Goal: Information Seeking & Learning: Learn about a topic

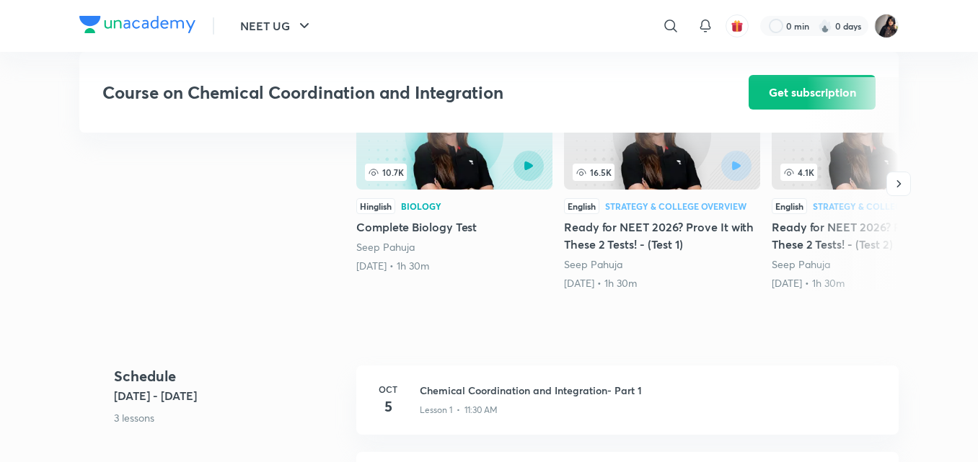
scroll to position [384, 0]
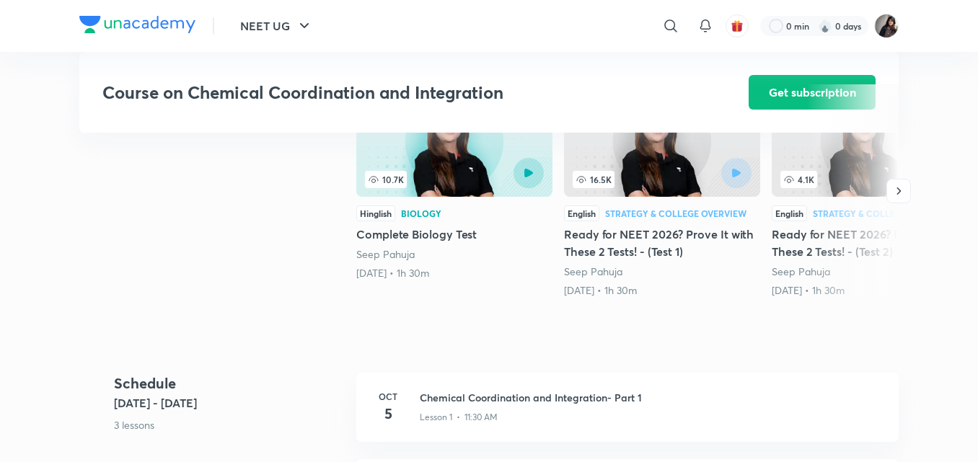
click at [560, 94] on h3 "Course on Chemical Coordination and Integration" at bounding box center [384, 92] width 565 height 21
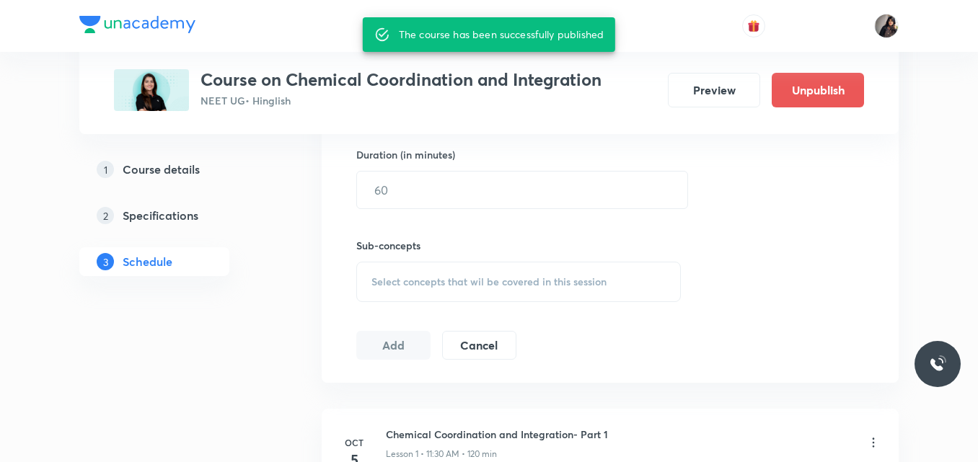
scroll to position [560, 0]
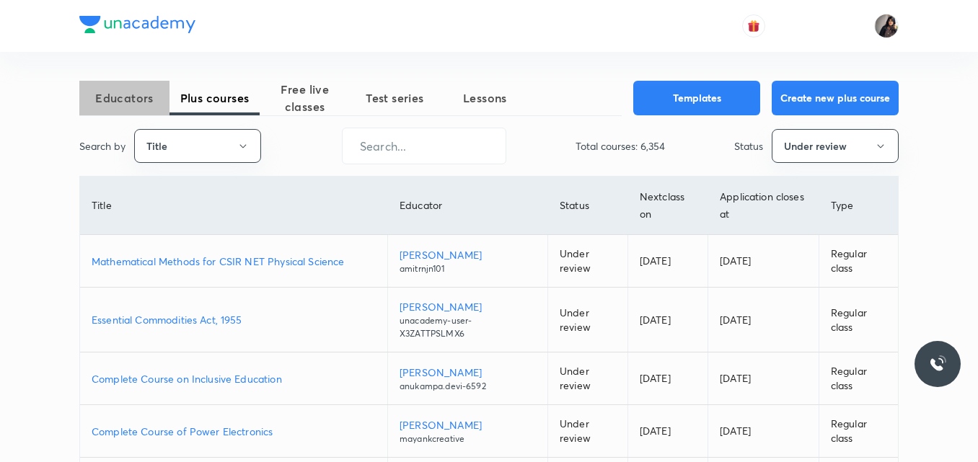
click at [121, 105] on span "Educators" at bounding box center [124, 97] width 90 height 17
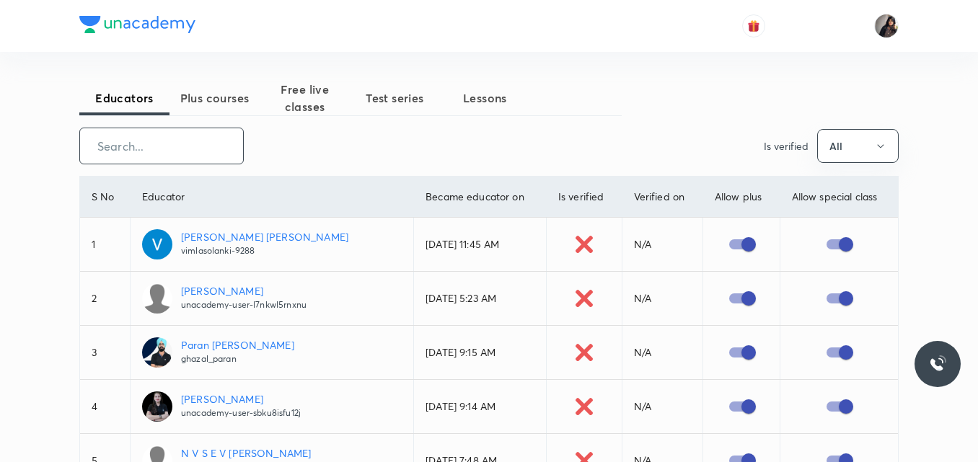
click at [191, 159] on input "text" at bounding box center [161, 146] width 163 height 37
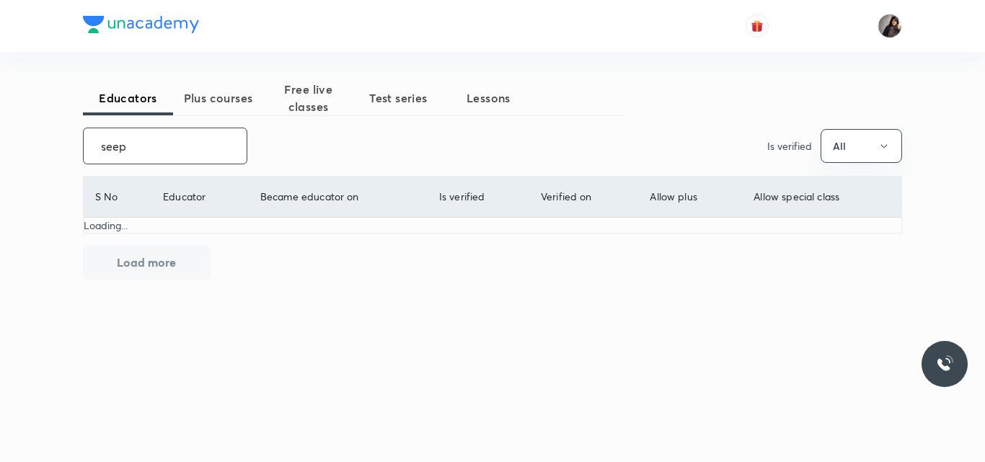
type input "seep"
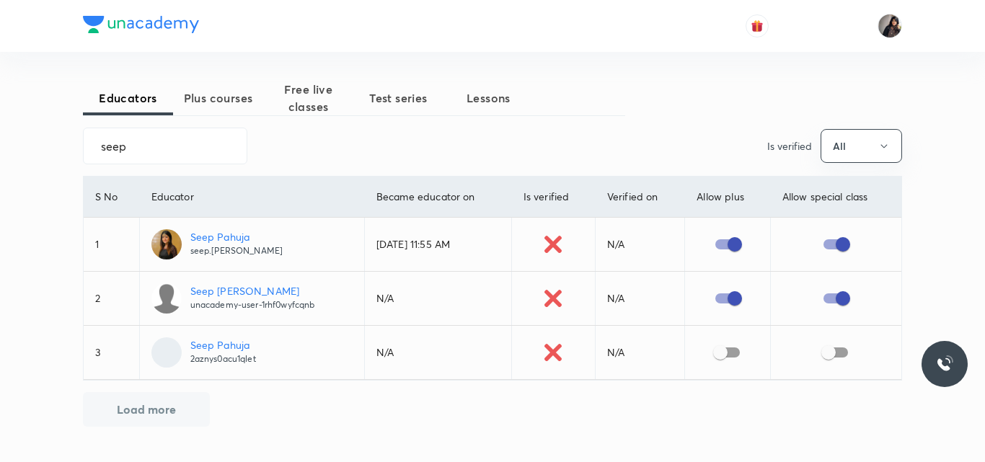
click at [216, 238] on p "Seep Pahuja" at bounding box center [236, 236] width 93 height 15
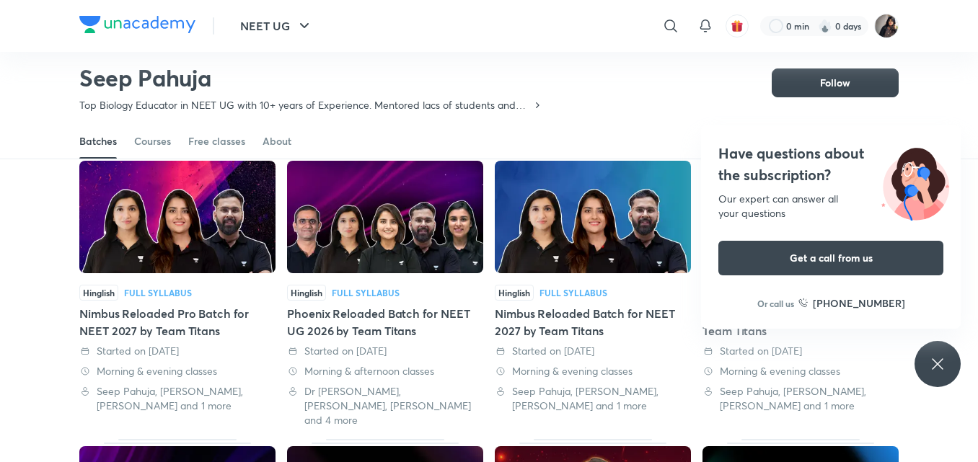
scroll to position [395, 0]
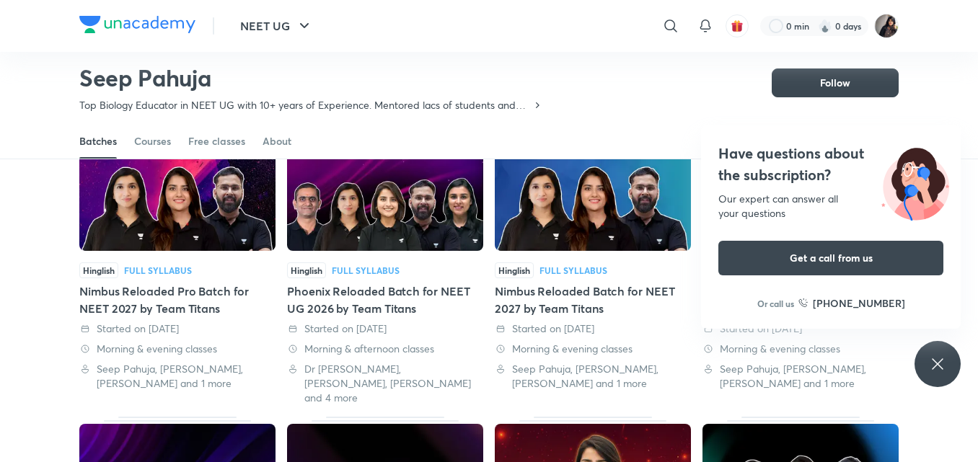
click at [930, 373] on div "Have questions about the subscription? Our expert can answer all your questions…" at bounding box center [938, 364] width 46 height 46
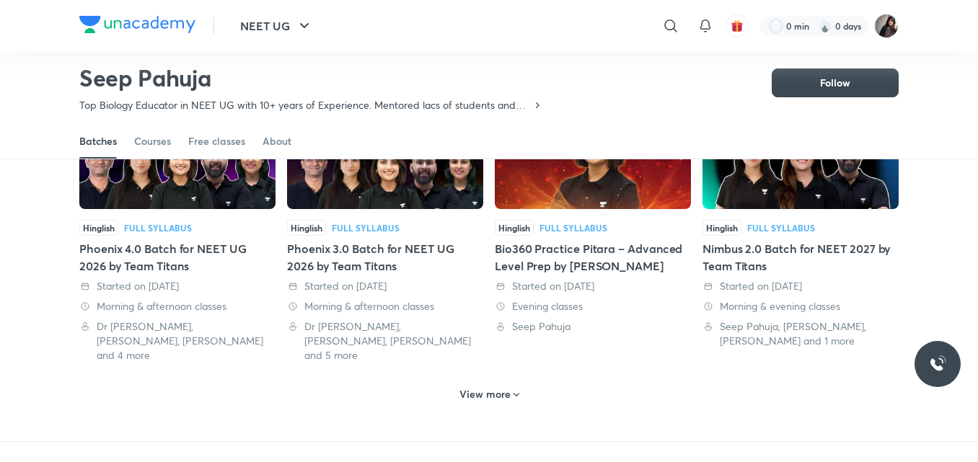
scroll to position [723, 0]
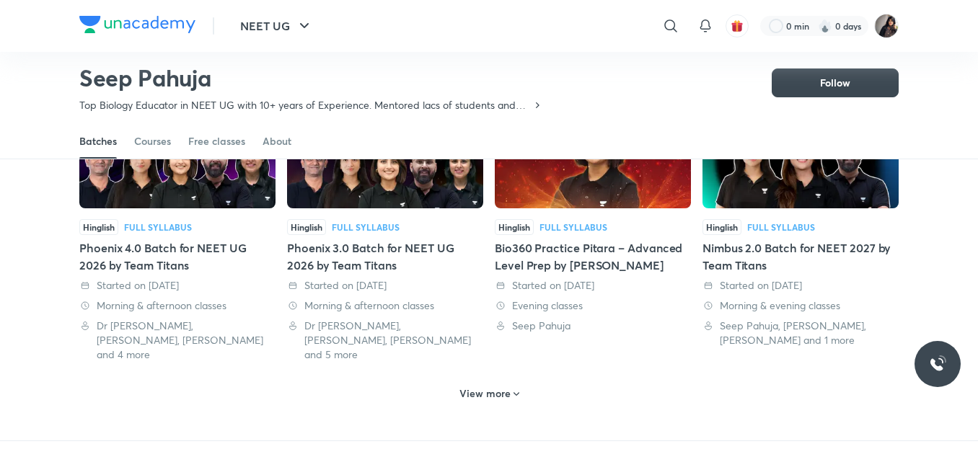
click at [486, 387] on h6 "View more" at bounding box center [484, 394] width 51 height 14
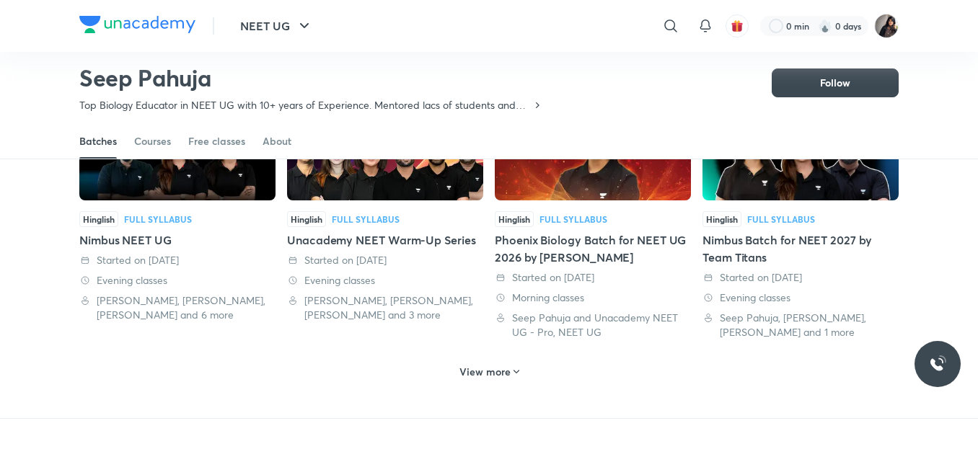
scroll to position [1559, 0]
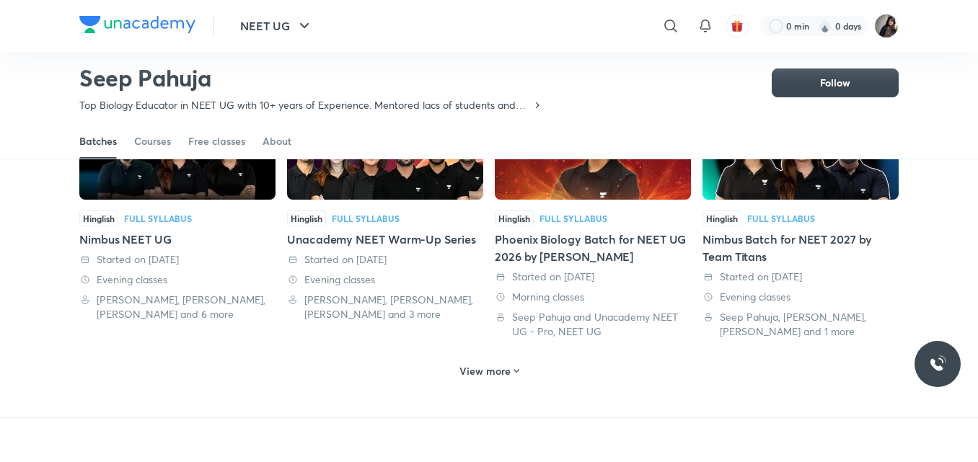
click at [493, 364] on h6 "View more" at bounding box center [484, 371] width 51 height 14
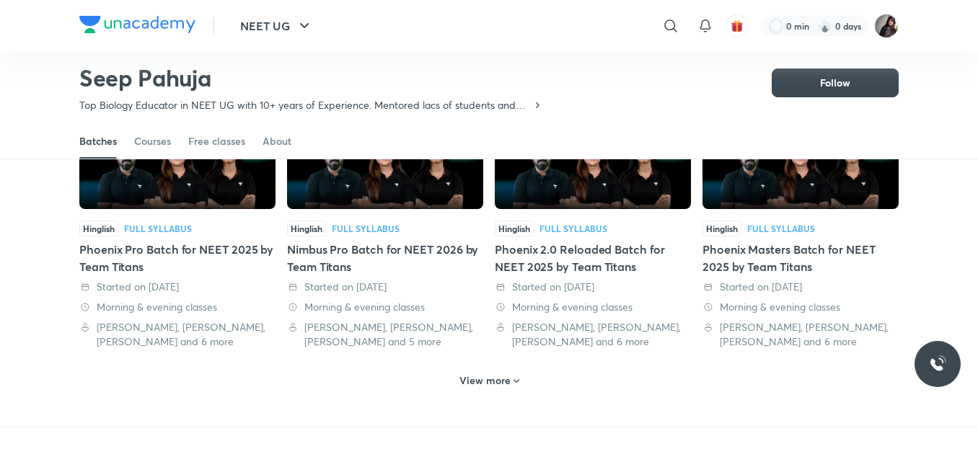
scroll to position [2391, 0]
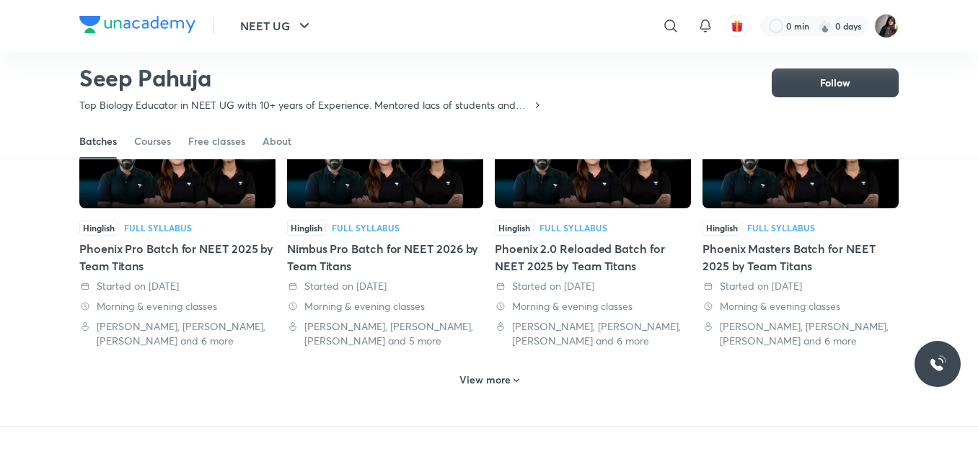
click at [492, 373] on h6 "View more" at bounding box center [484, 380] width 51 height 14
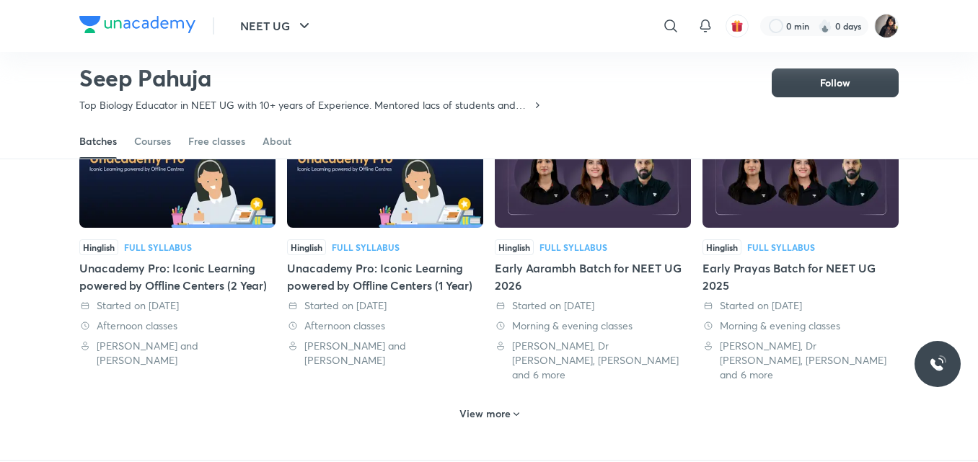
scroll to position [3184, 0]
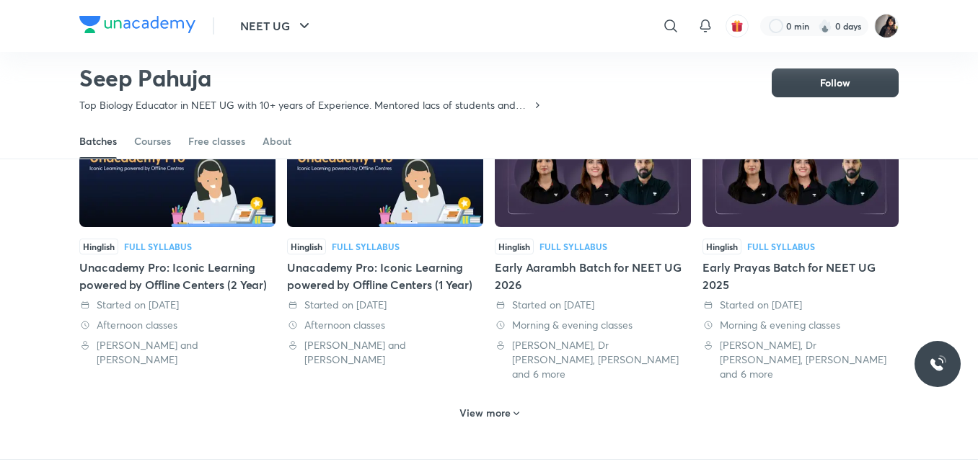
click at [485, 406] on h6 "View more" at bounding box center [484, 413] width 51 height 14
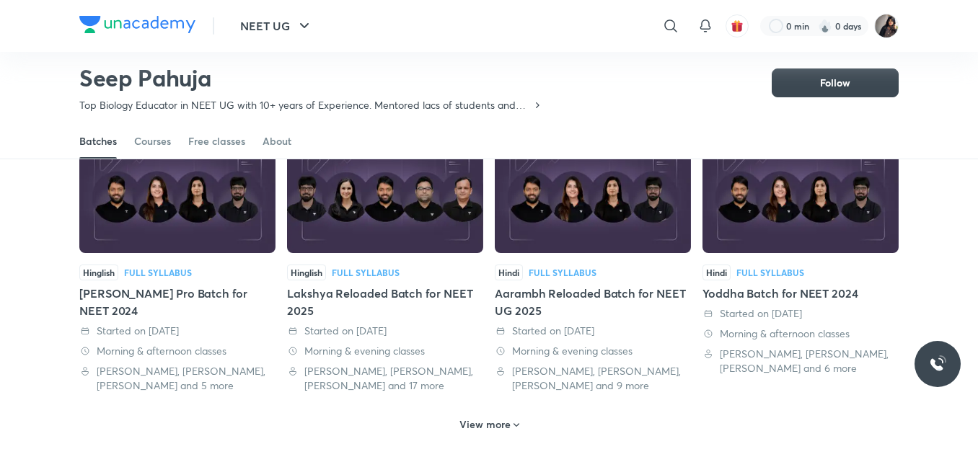
scroll to position [3974, 0]
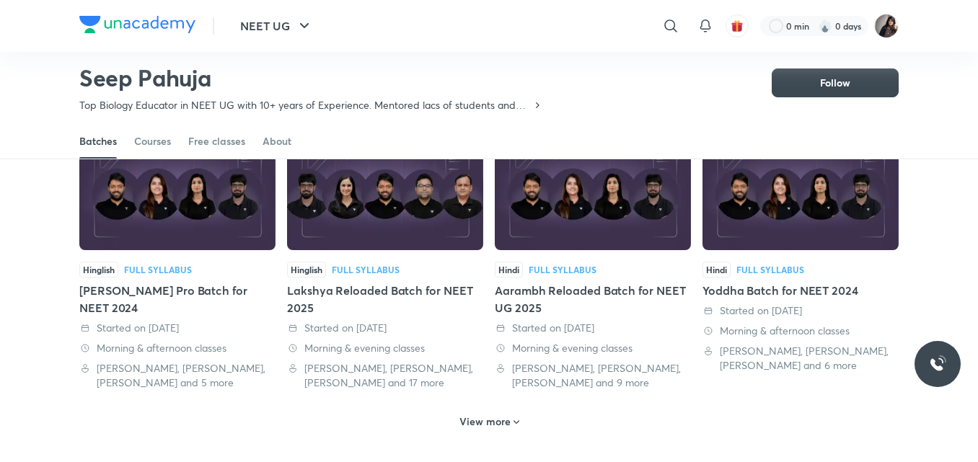
click at [474, 415] on h6 "View more" at bounding box center [484, 422] width 51 height 14
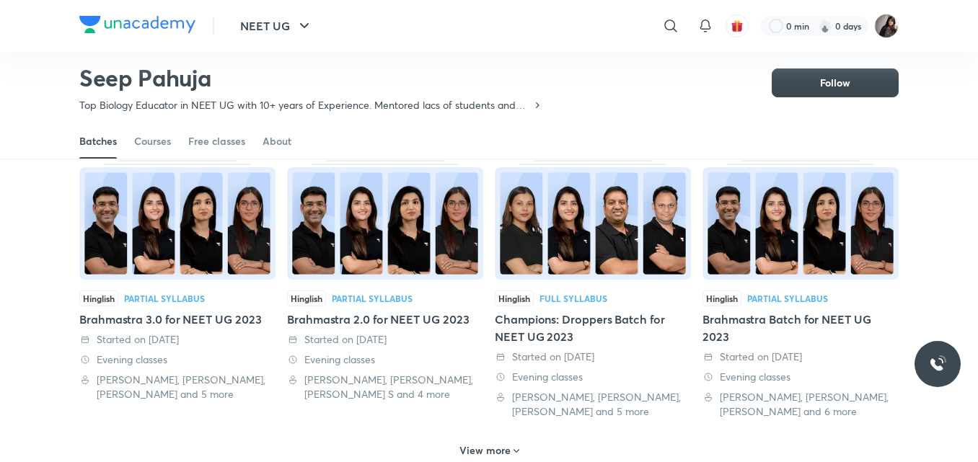
scroll to position [4758, 0]
click at [483, 443] on h6 "View more" at bounding box center [484, 450] width 51 height 14
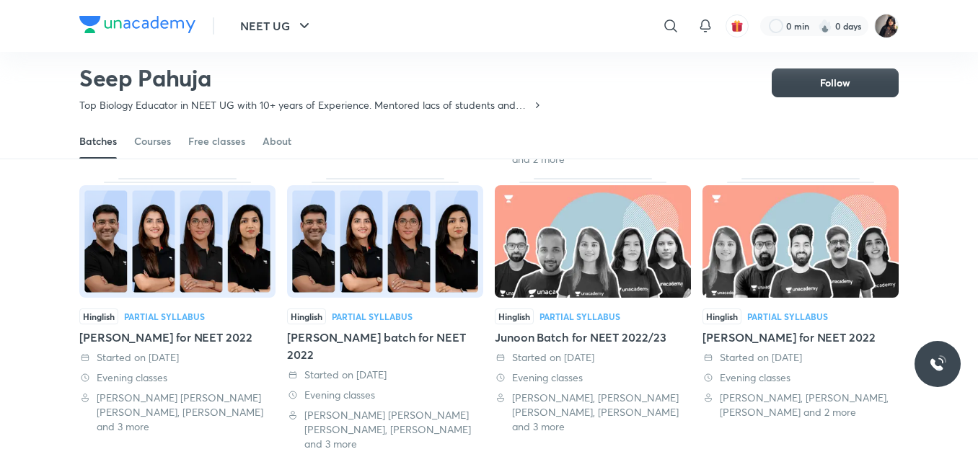
scroll to position [5564, 0]
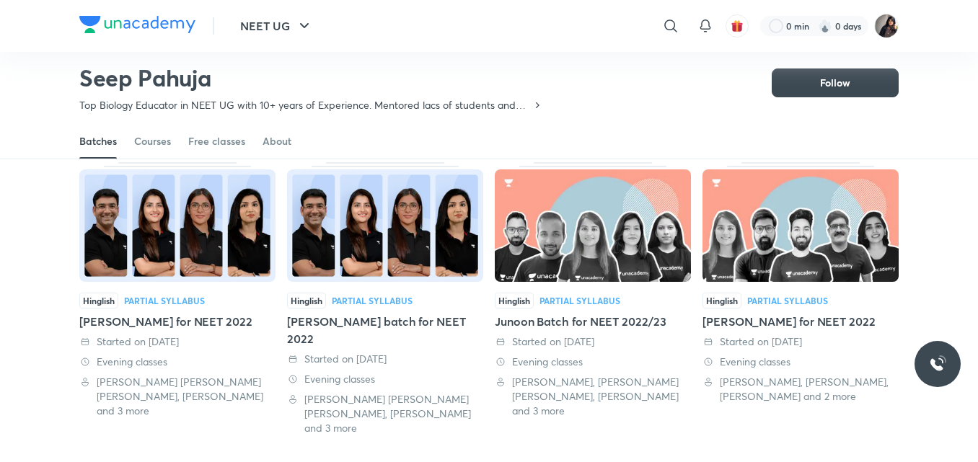
click at [504, 460] on h6 "View more" at bounding box center [484, 467] width 51 height 14
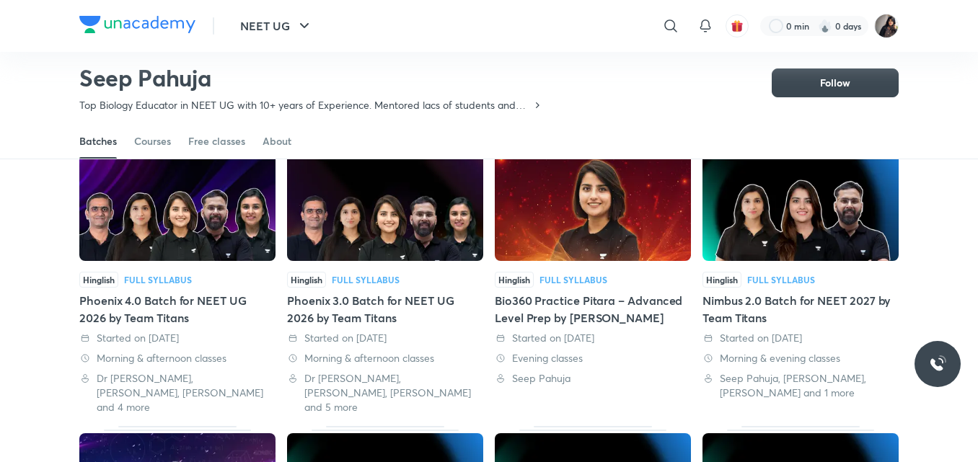
scroll to position [674, 0]
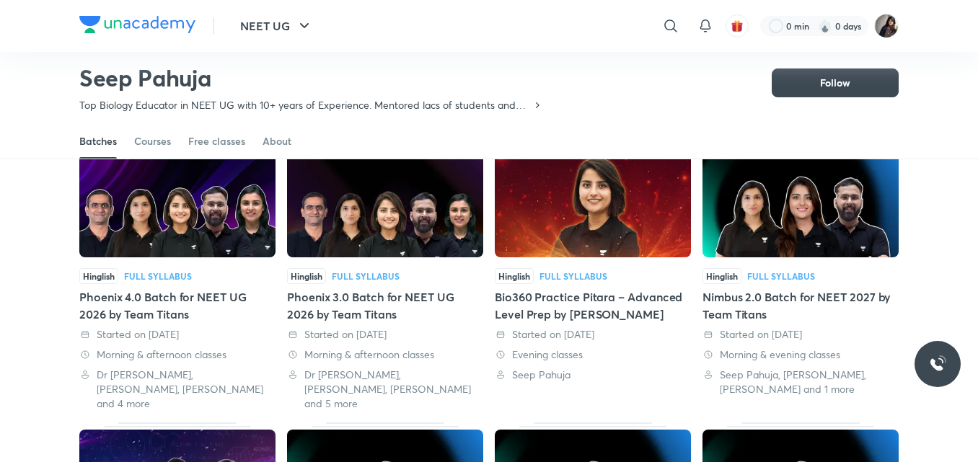
click at [559, 289] on div "Bio360 Practice Pitara – Advanced Level Prep by Seep Pahuja" at bounding box center [593, 306] width 196 height 35
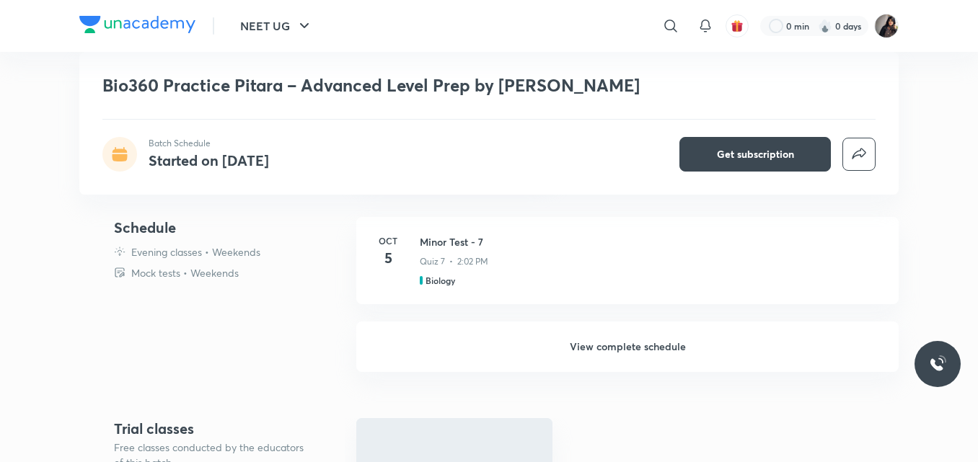
scroll to position [868, 0]
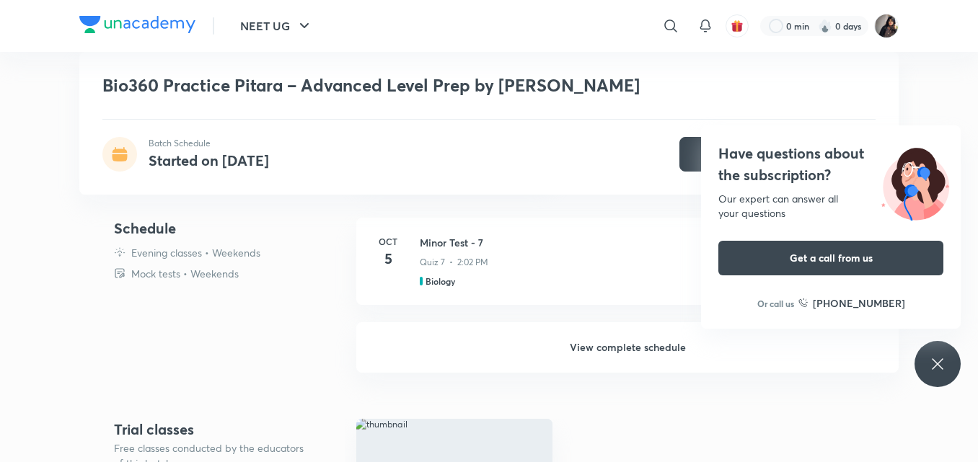
click at [628, 340] on h6 "View complete schedule" at bounding box center [627, 347] width 542 height 50
click at [932, 370] on icon at bounding box center [937, 364] width 17 height 17
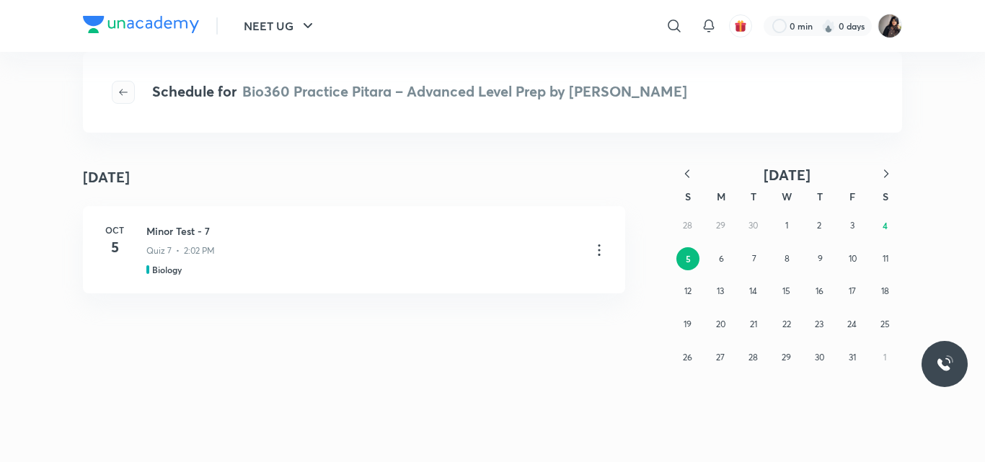
click at [121, 94] on icon "button" at bounding box center [124, 93] width 12 height 12
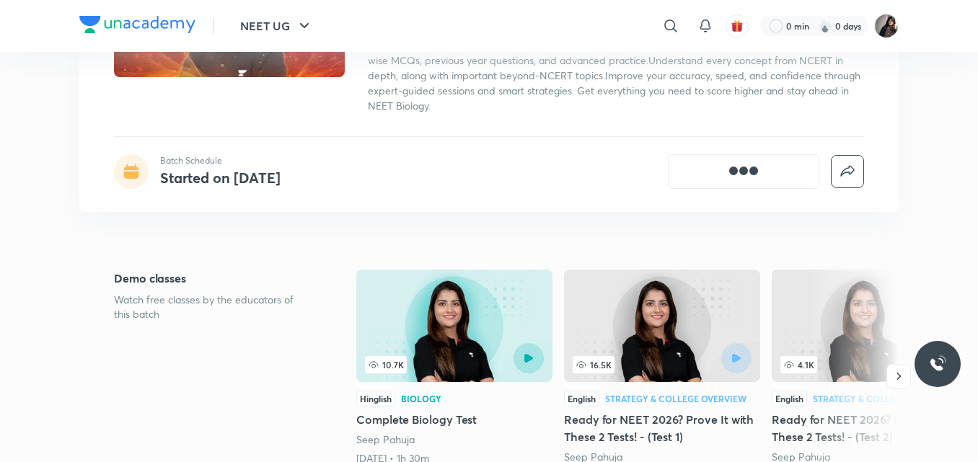
scroll to position [203, 0]
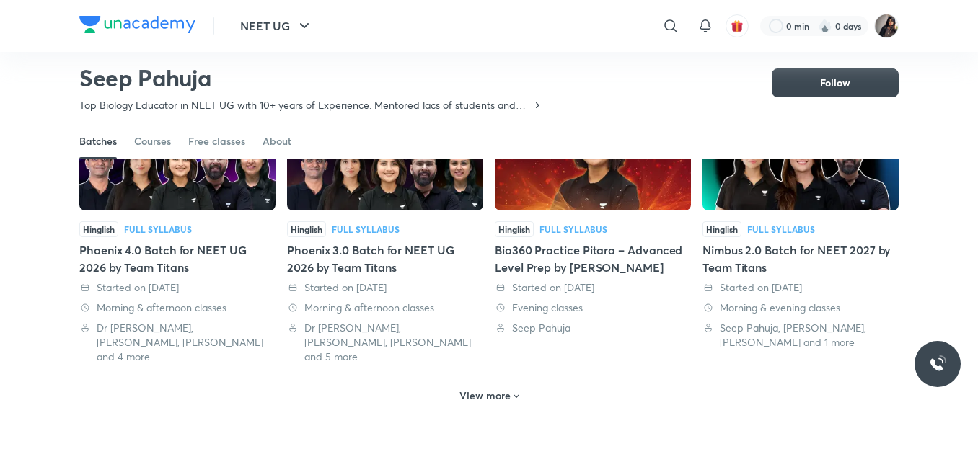
scroll to position [723, 0]
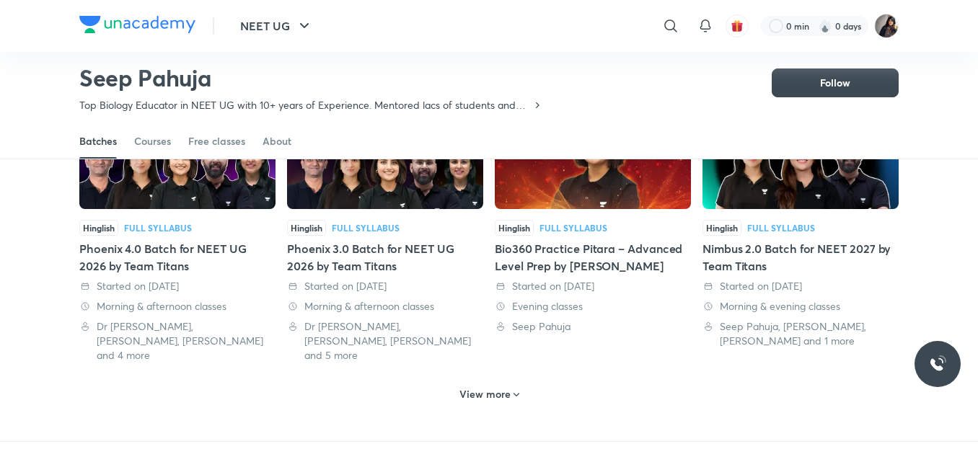
click at [485, 387] on h6 "View more" at bounding box center [484, 394] width 51 height 14
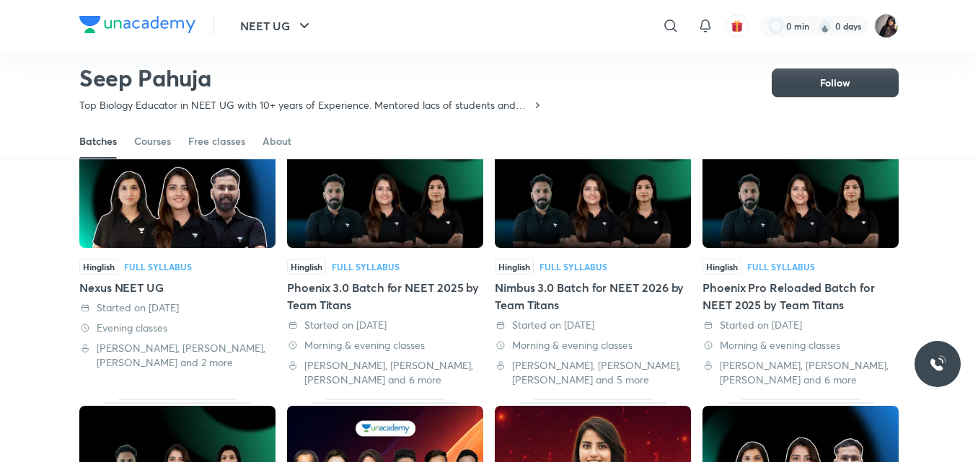
scroll to position [1241, 0]
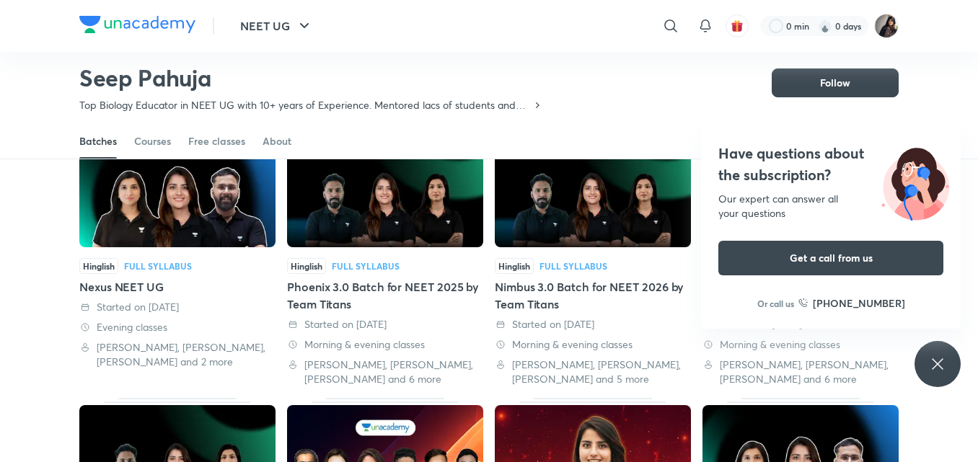
click at [940, 366] on icon at bounding box center [937, 363] width 11 height 11
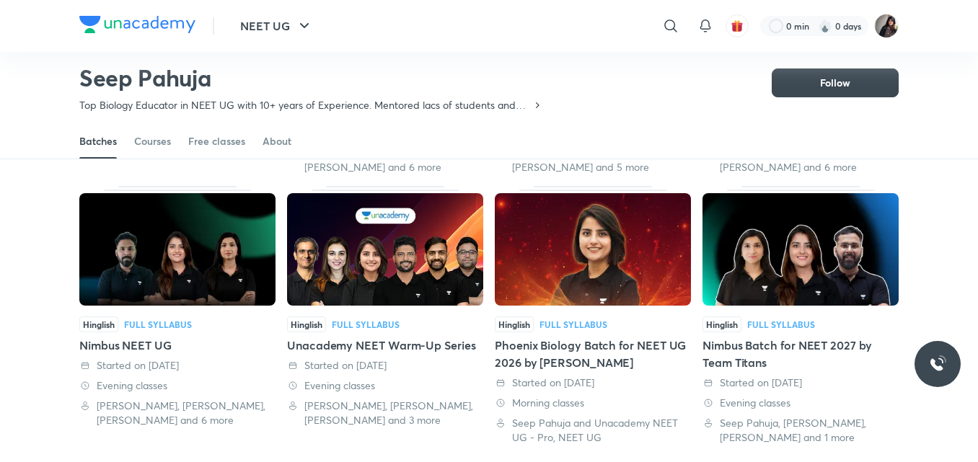
scroll to position [1453, 0]
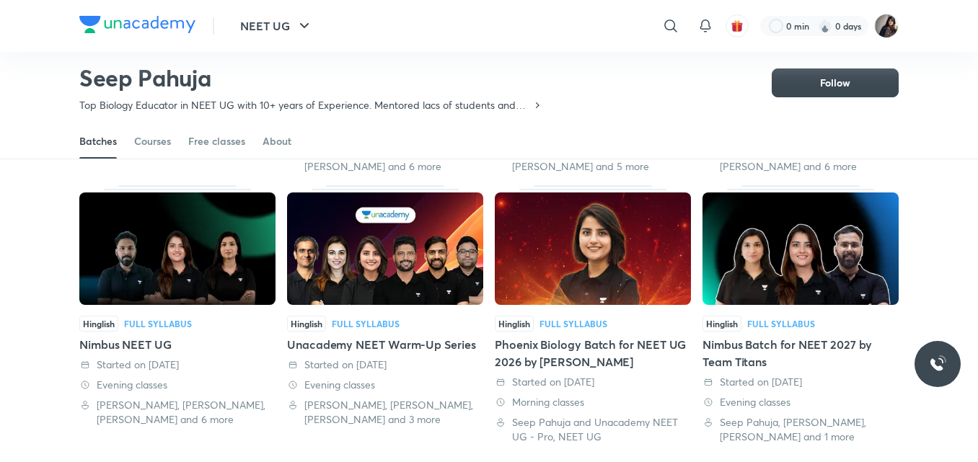
click at [558, 336] on div "Phoenix Biology Batch for NEET UG 2026 by Seep Pahuja" at bounding box center [593, 353] width 196 height 35
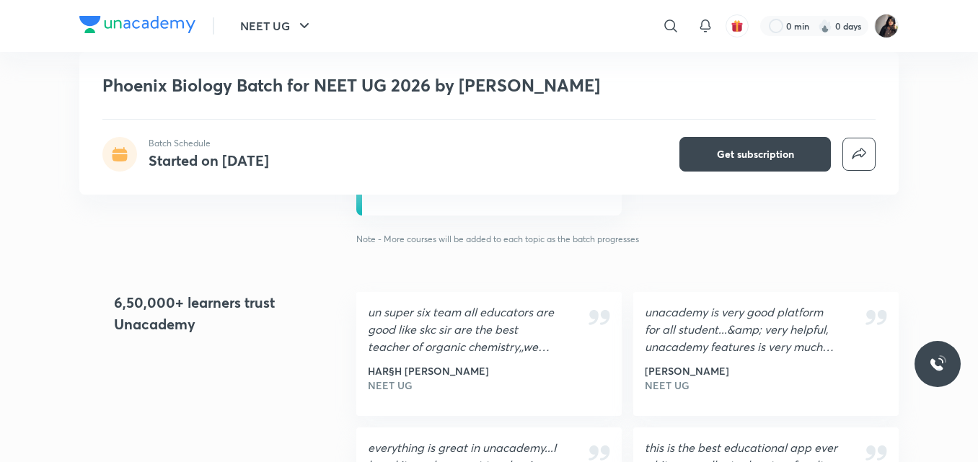
scroll to position [1239, 0]
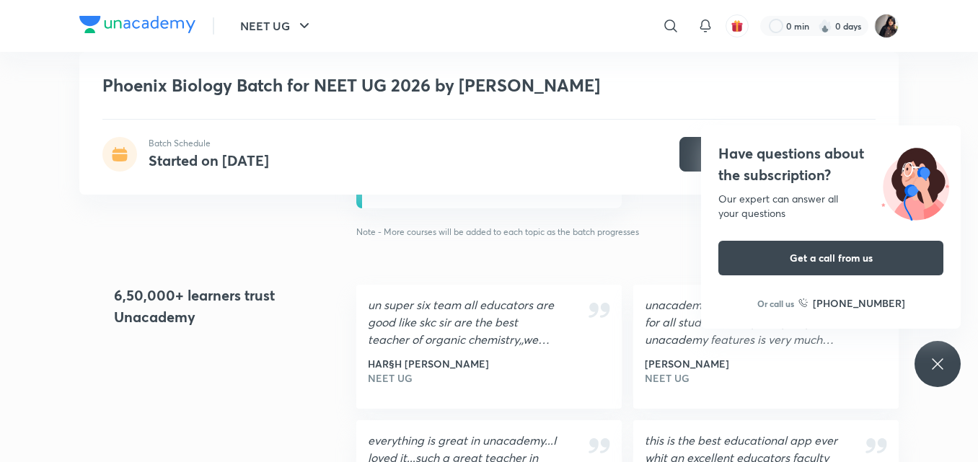
click at [933, 359] on icon at bounding box center [937, 363] width 11 height 11
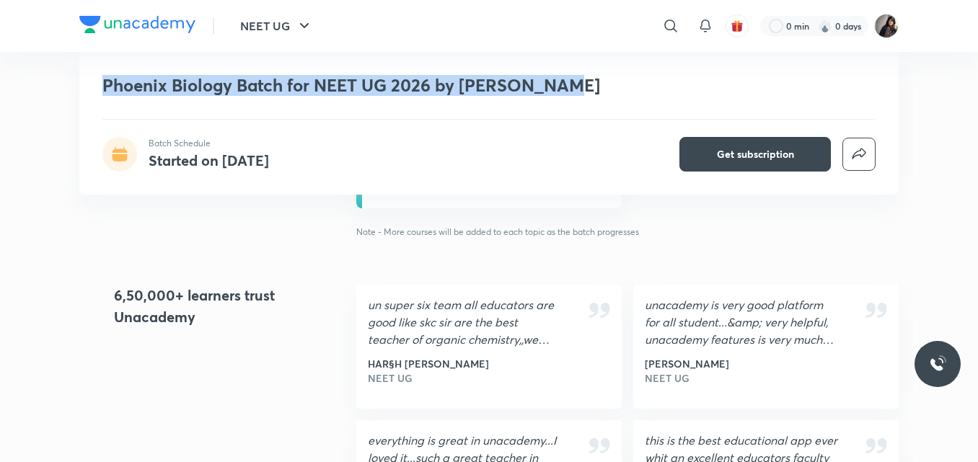
drag, startPoint x: 563, startPoint y: 86, endPoint x: 102, endPoint y: 79, distance: 461.0
click at [102, 79] on h1 "Phoenix Biology Batch for NEET UG 2026 by Seep Pahuja" at bounding box center [384, 85] width 565 height 21
copy h1 "Phoenix Biology Batch for NEET UG 2026 by Seep Pahuja"
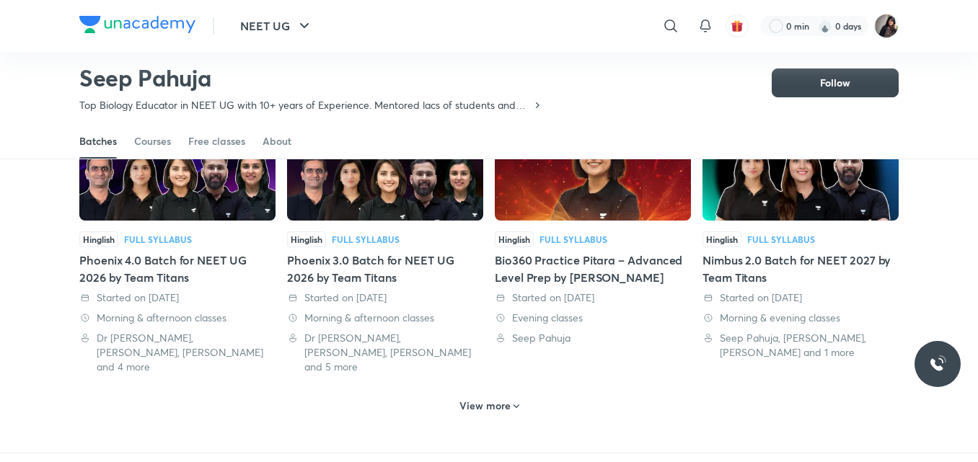
scroll to position [712, 0]
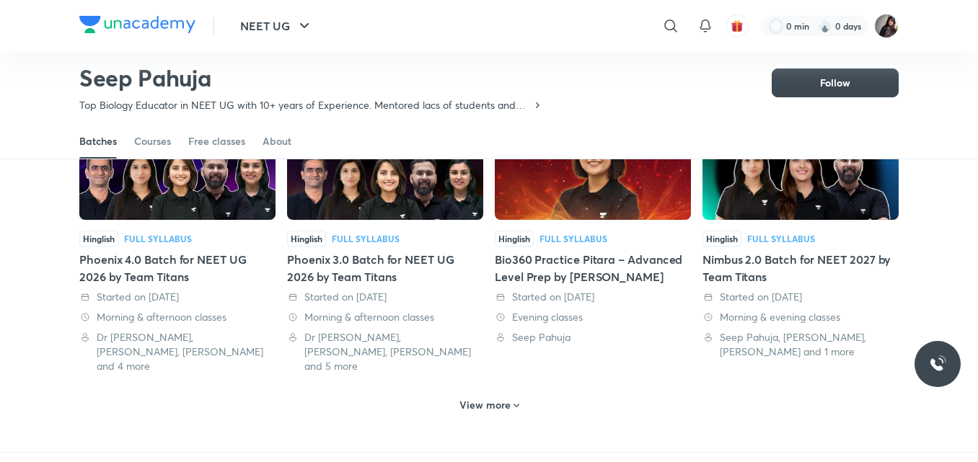
click at [490, 398] on h6 "View more" at bounding box center [484, 405] width 51 height 14
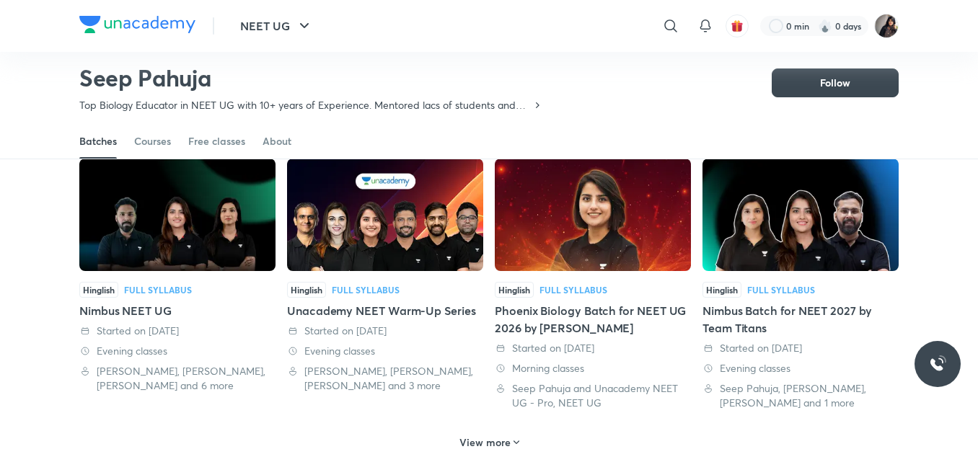
scroll to position [1523, 0]
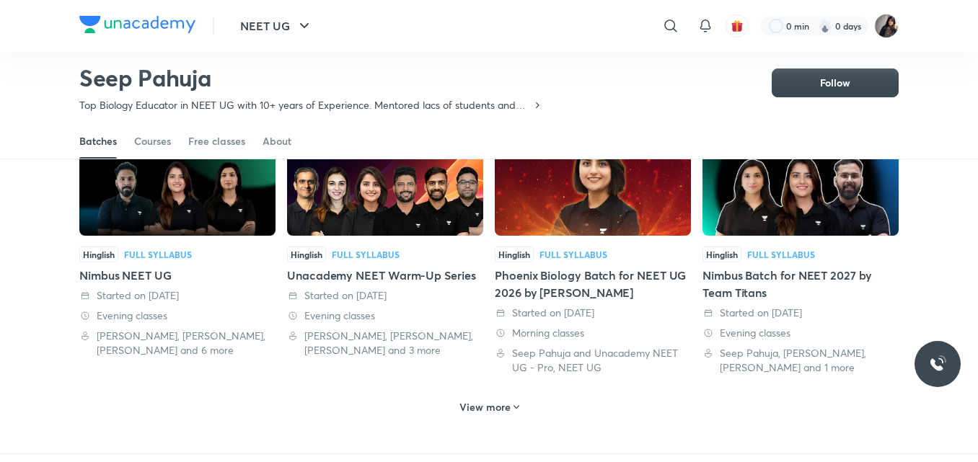
click at [483, 400] on h6 "View more" at bounding box center [484, 407] width 51 height 14
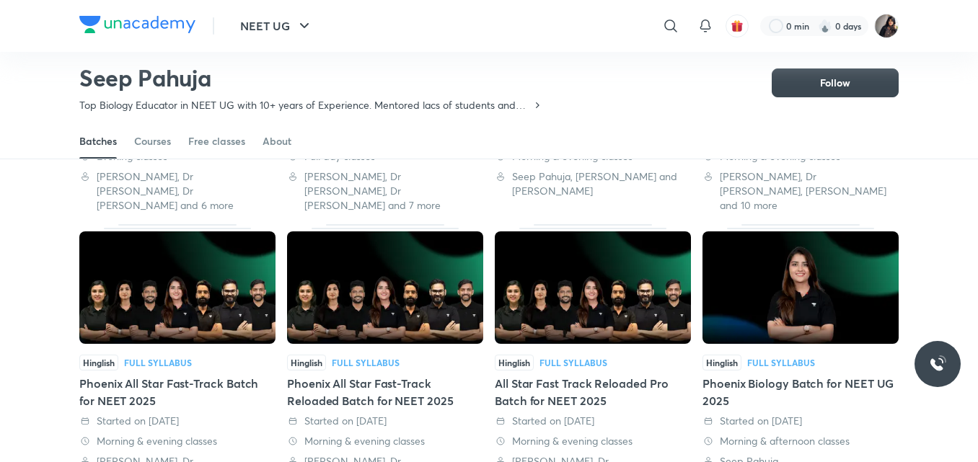
scroll to position [1971, 0]
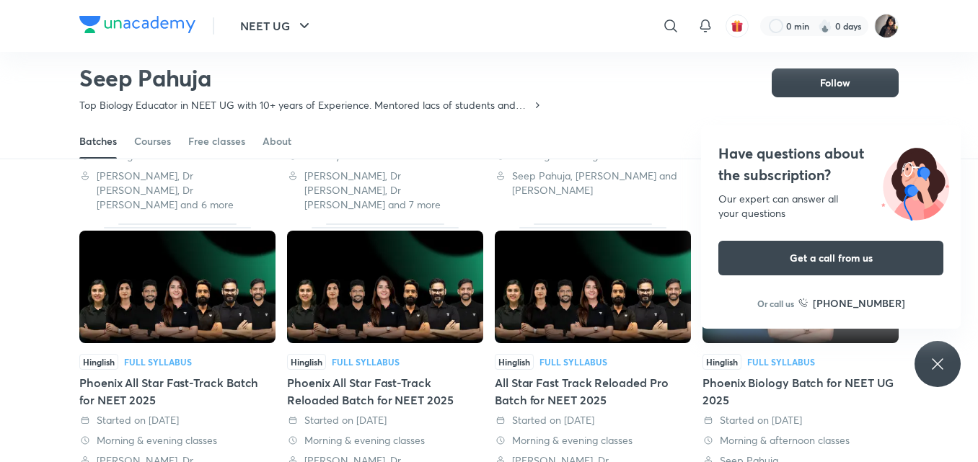
click at [747, 323] on div "Have questions about the subscription? Our expert can answer all your questions…" at bounding box center [831, 227] width 260 height 203
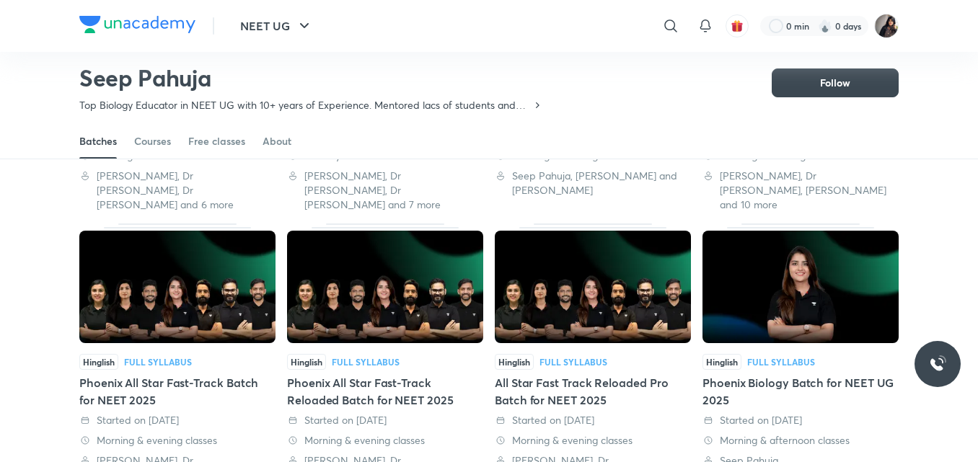
click at [797, 374] on div "Phoenix Biology Batch for NEET UG 2025" at bounding box center [801, 391] width 196 height 35
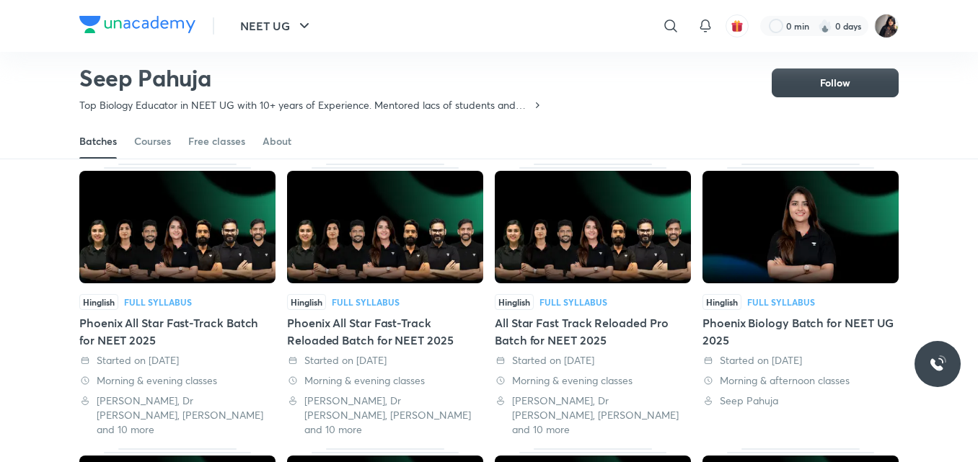
scroll to position [2033, 0]
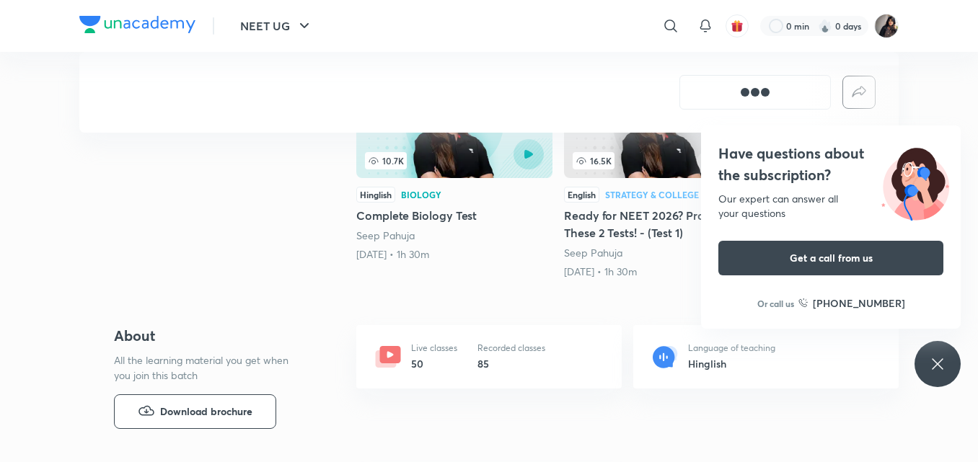
scroll to position [384, 0]
click at [928, 366] on div "Have questions about the subscription? Our expert can answer all your questions…" at bounding box center [938, 364] width 46 height 46
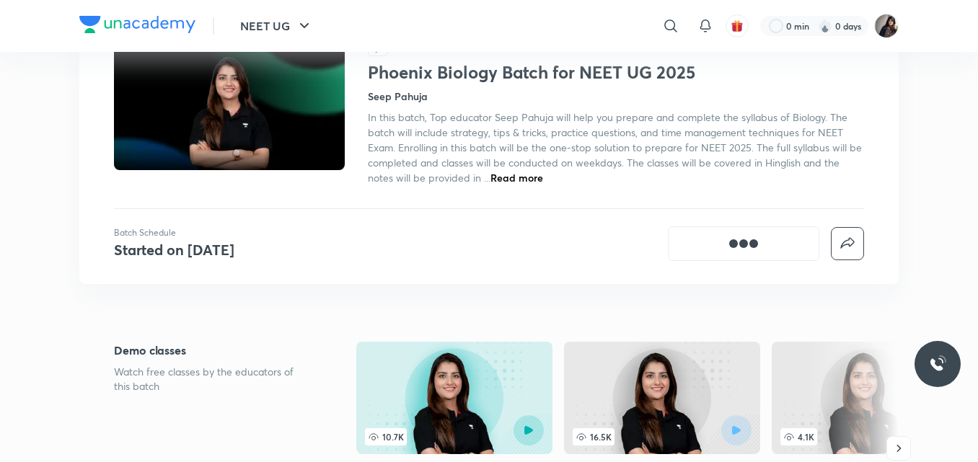
scroll to position [0, 0]
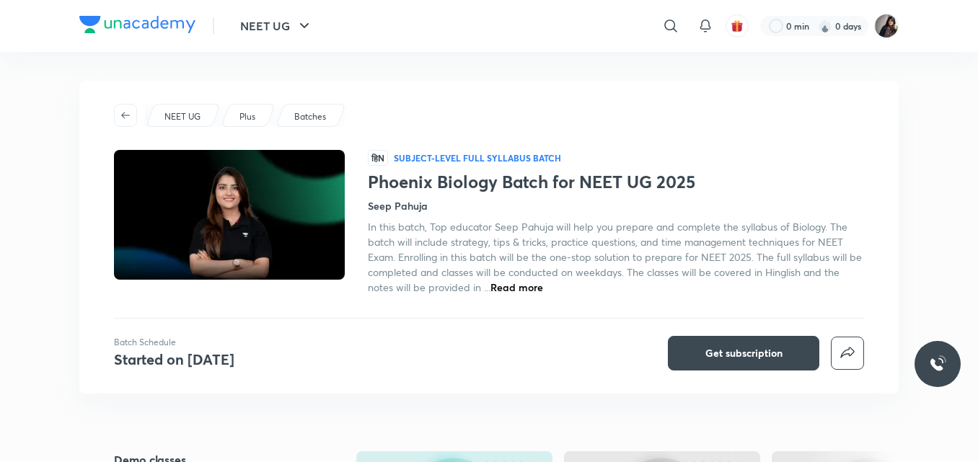
click at [532, 133] on div "NEET UG Plus Batches हिN Subject-level full syllabus Batch Phoenix Biology Batc…" at bounding box center [488, 237] width 819 height 313
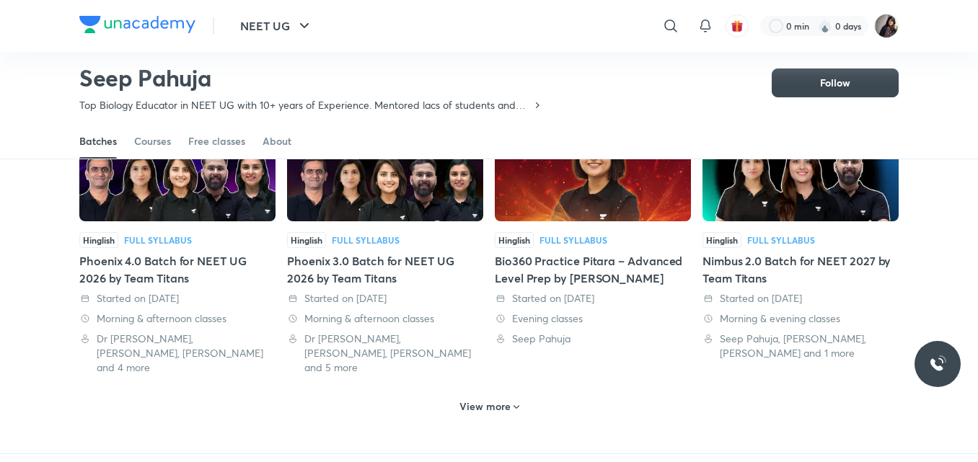
scroll to position [711, 0]
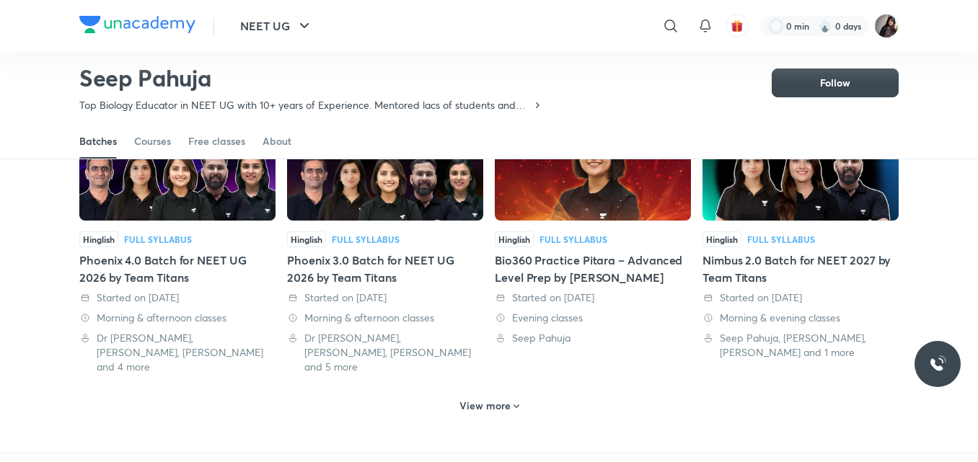
click at [496, 399] on h6 "View more" at bounding box center [484, 406] width 51 height 14
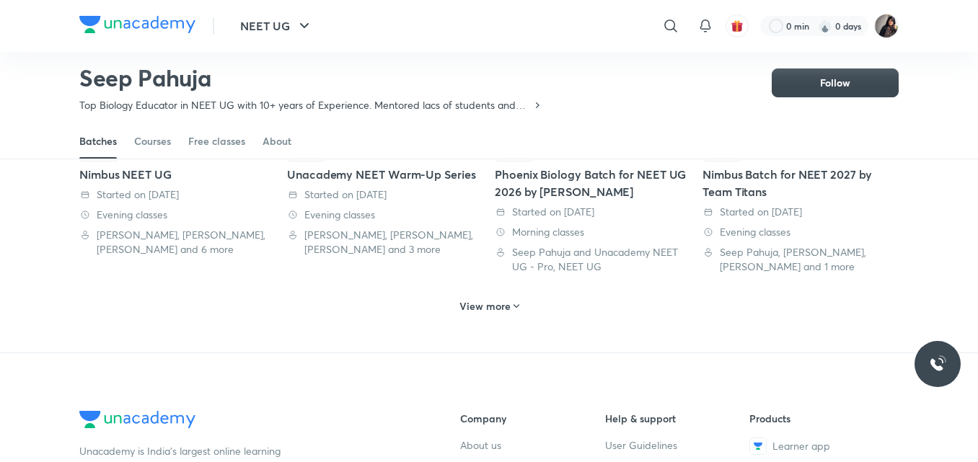
scroll to position [1624, 0]
click at [493, 299] on h6 "View more" at bounding box center [484, 306] width 51 height 14
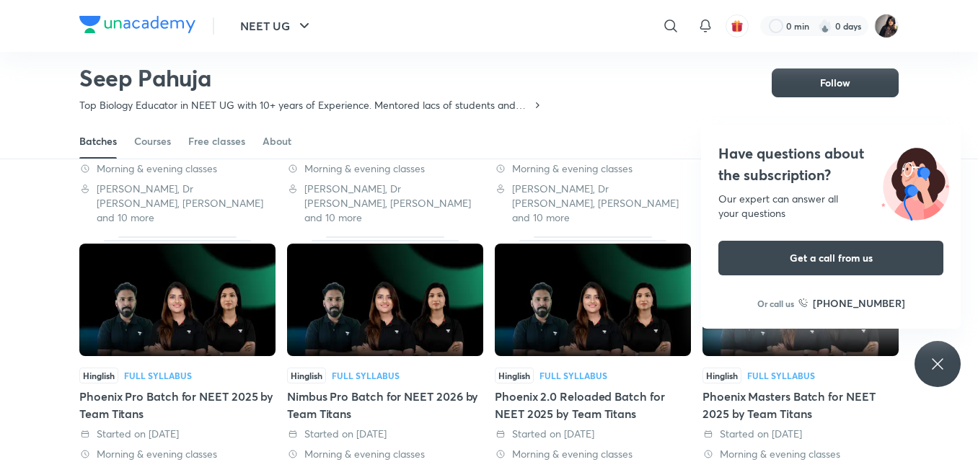
scroll to position [2261, 0]
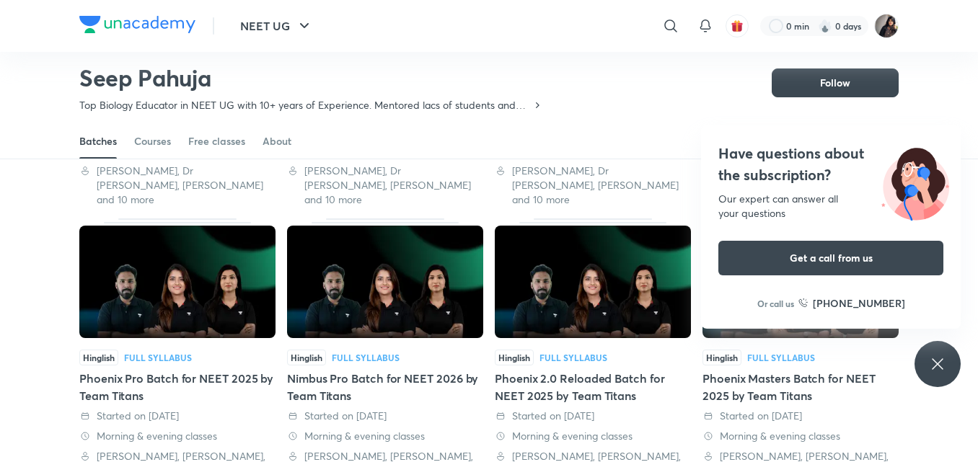
click at [937, 353] on div "Have questions about the subscription? Our expert can answer all your questions…" at bounding box center [938, 364] width 46 height 46
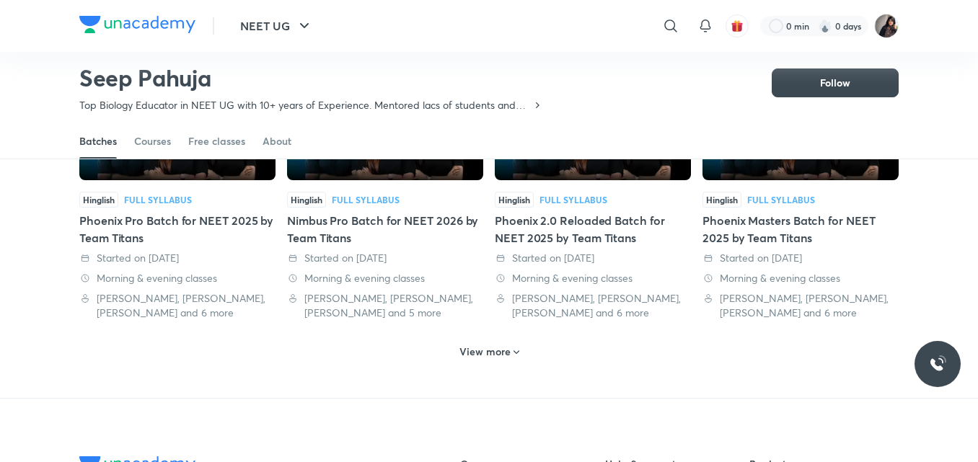
scroll to position [2420, 0]
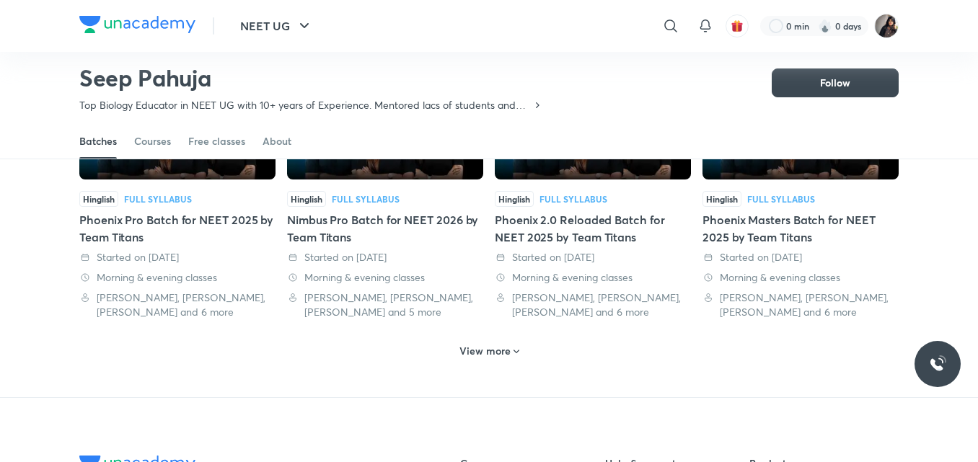
click at [489, 344] on h6 "View more" at bounding box center [484, 351] width 51 height 14
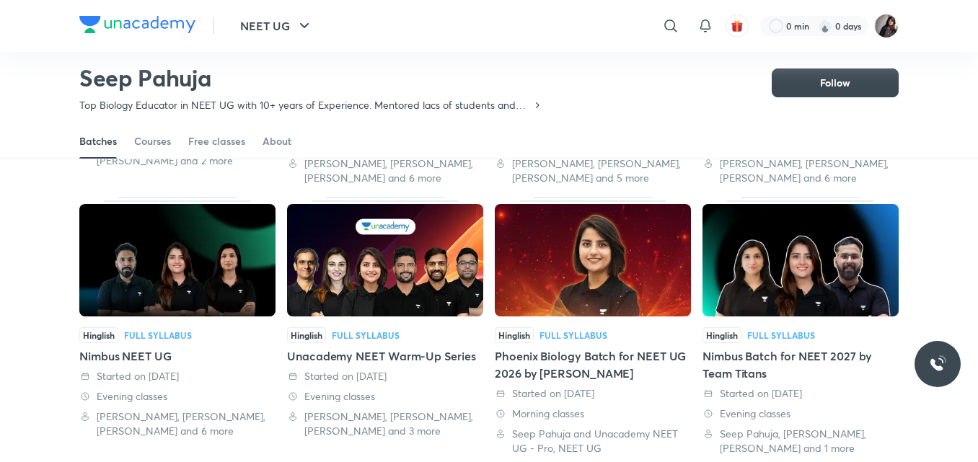
scroll to position [1444, 0]
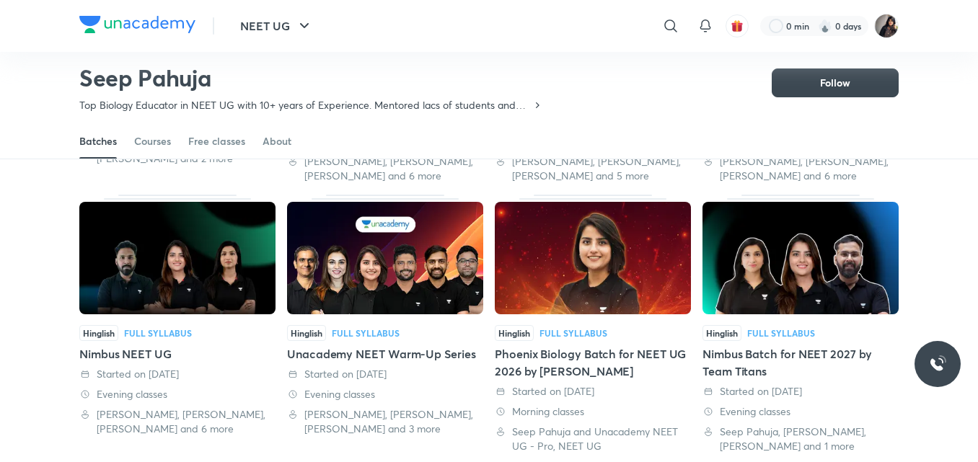
click at [555, 345] on div "Phoenix Biology Batch for NEET UG 2026 by Seep Pahuja" at bounding box center [593, 362] width 196 height 35
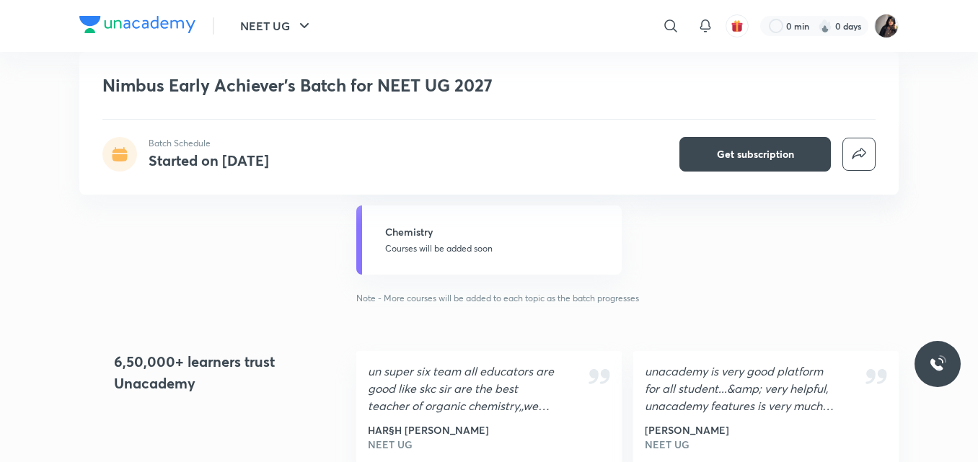
scroll to position [1774, 0]
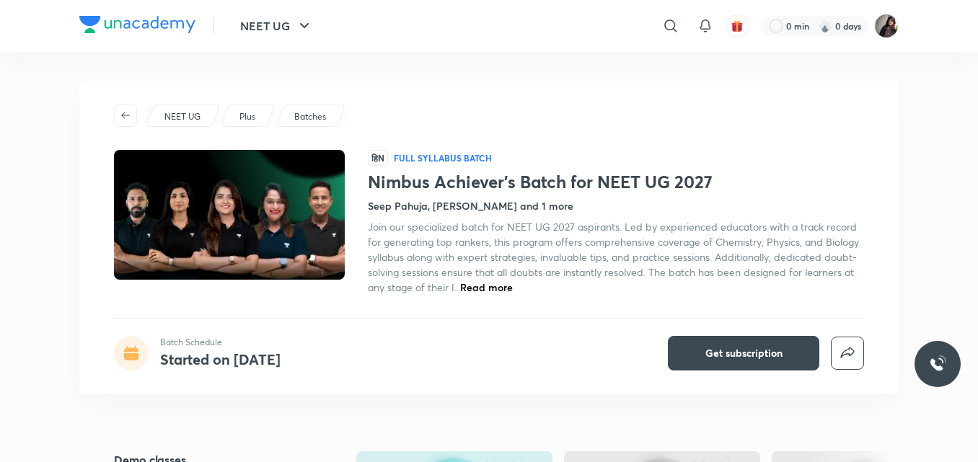
click at [221, 371] on div "NEET UG Plus Batches हिN Full Syllabus Batch Nimbus Achiever’s Batch for NEET U…" at bounding box center [488, 237] width 819 height 313
click at [122, 350] on div at bounding box center [131, 353] width 35 height 35
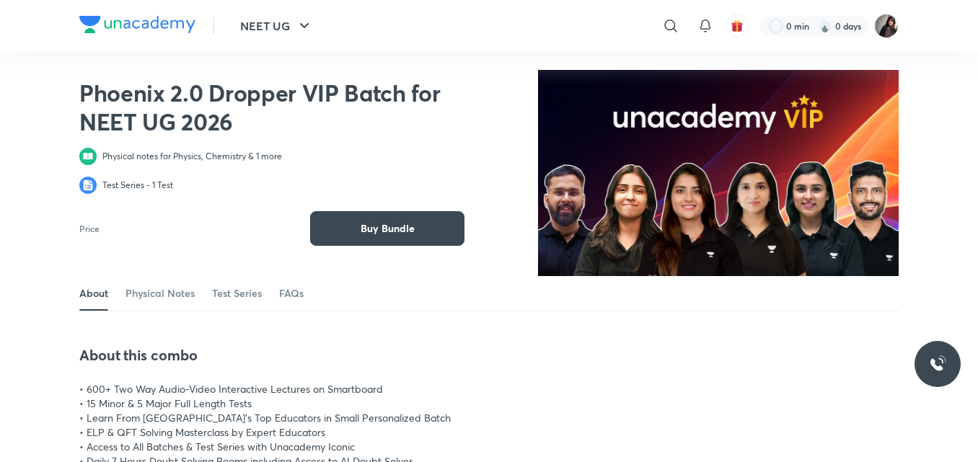
scroll to position [10, 0]
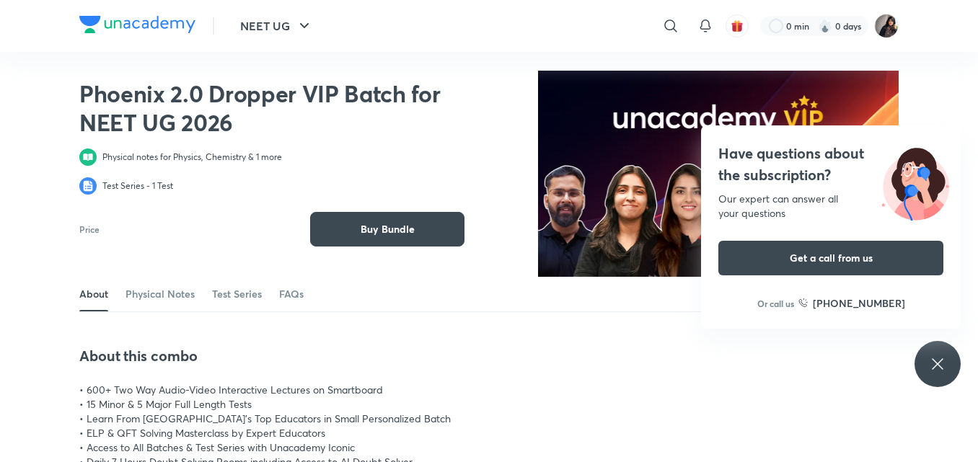
click at [946, 370] on icon at bounding box center [937, 364] width 17 height 17
